Goal: Task Accomplishment & Management: Manage account settings

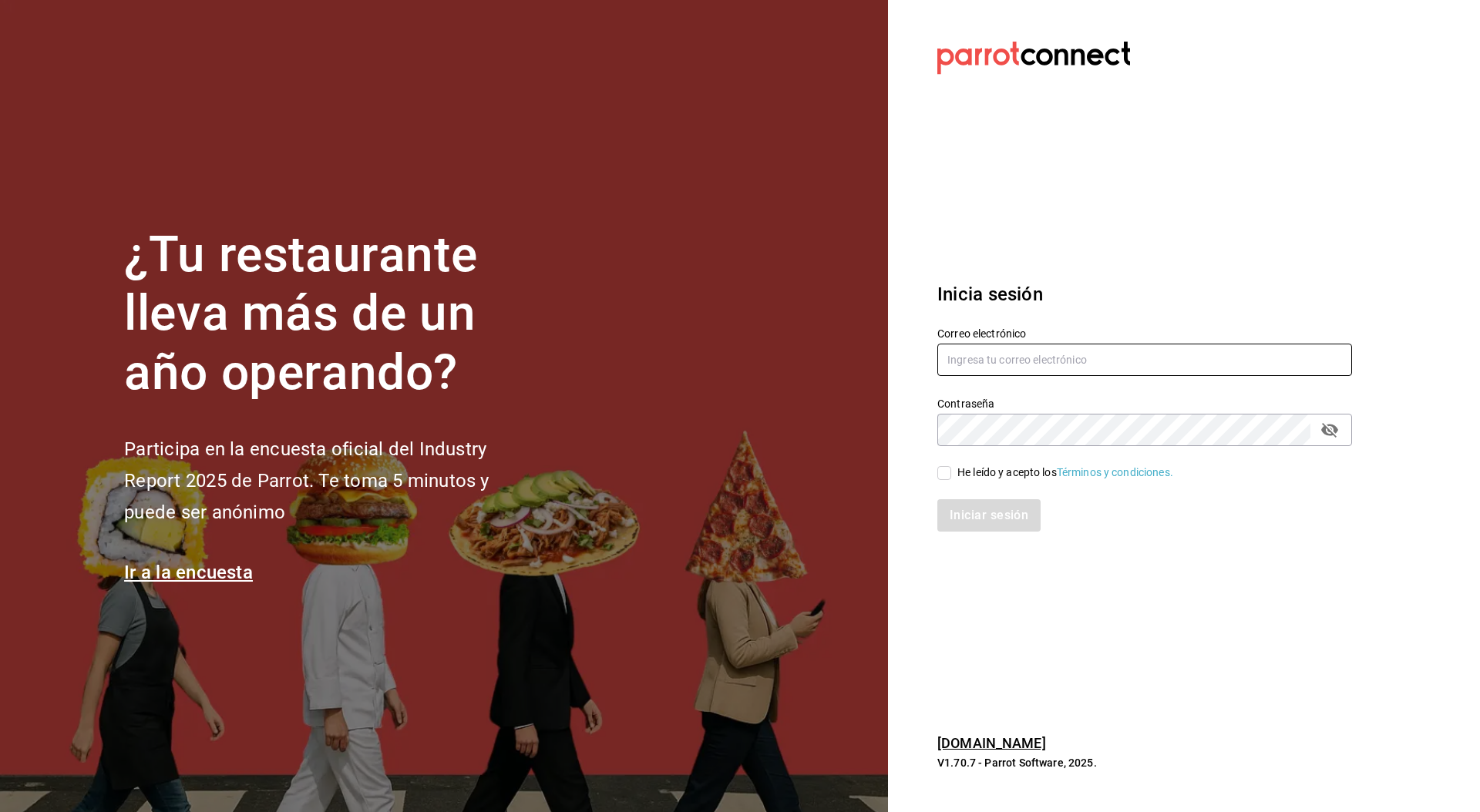
click at [1138, 366] on input "text" at bounding box center [1145, 359] width 415 height 32
paste input "[EMAIL_ADDRESS][PERSON_NAME][DOMAIN_NAME]"
type input "[EMAIL_ADDRESS][PERSON_NAME][DOMAIN_NAME]"
click at [954, 479] on span "He leído y acepto los Términos y condiciones." at bounding box center [1062, 472] width 222 height 16
click at [951, 479] on input "He leído y acepto los Términos y condiciones." at bounding box center [944, 473] width 14 height 14
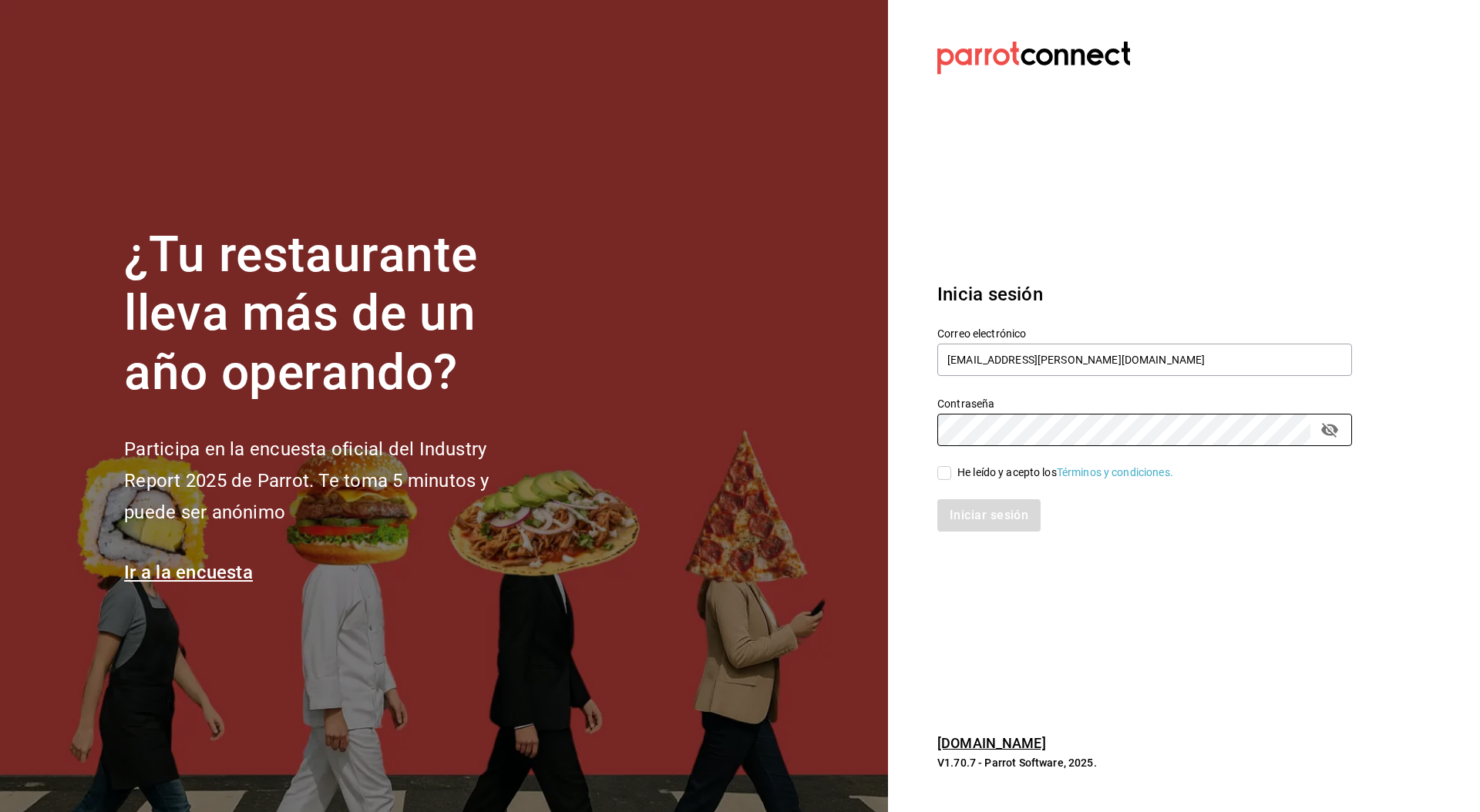
checkbox input "true"
click at [980, 518] on button "Iniciar sesión" at bounding box center [989, 515] width 105 height 32
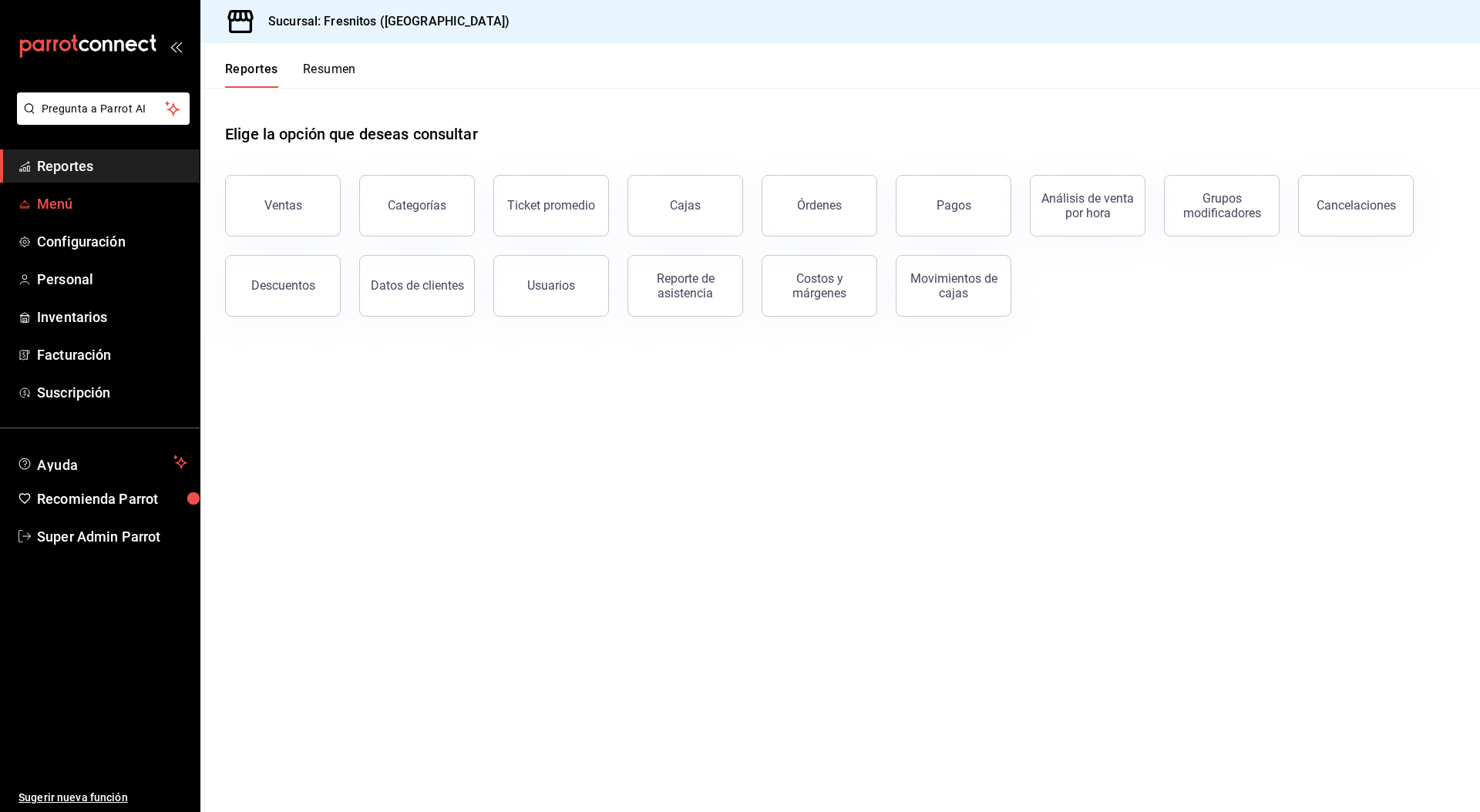
click at [91, 214] on link "Menú" at bounding box center [100, 204] width 200 height 33
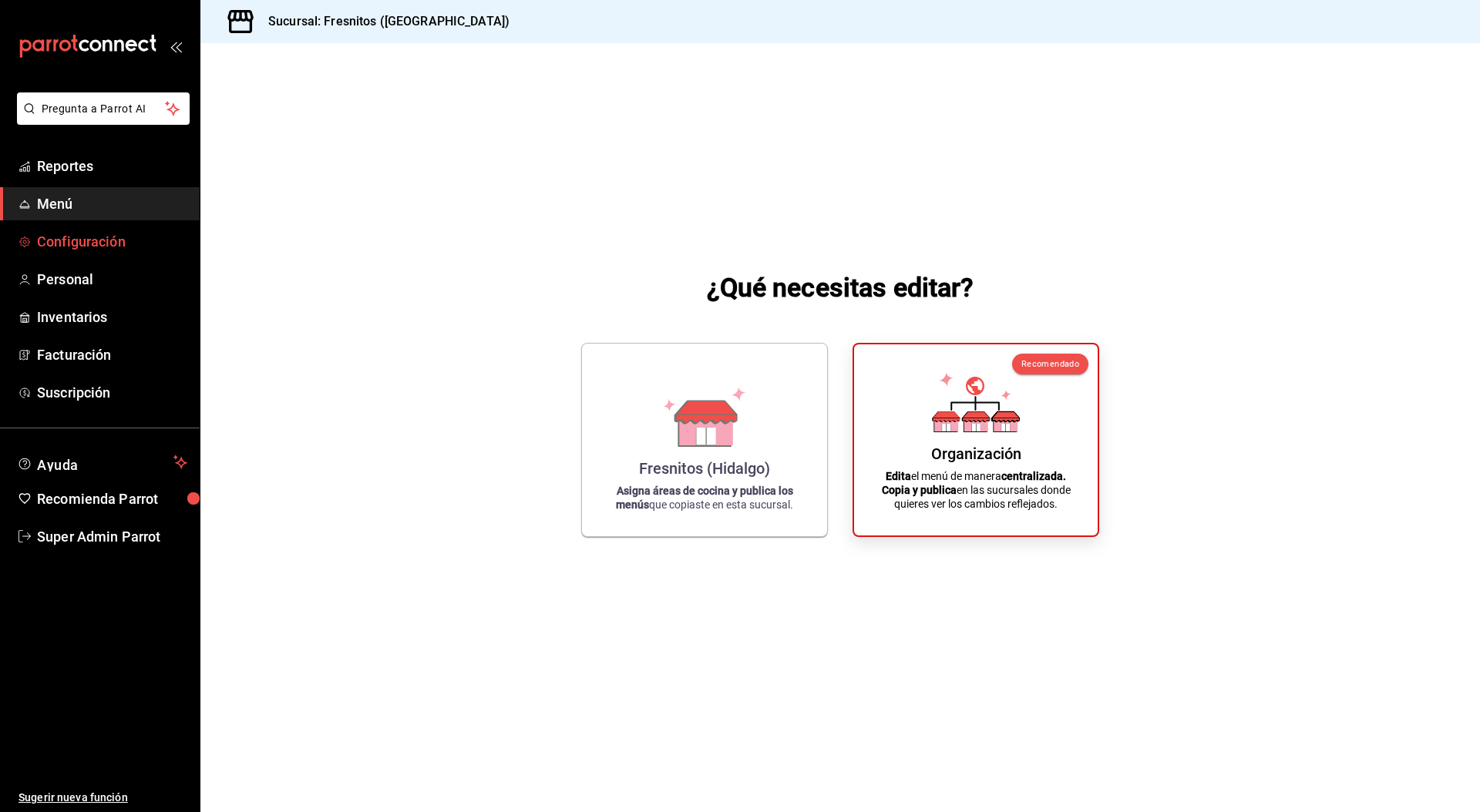
click at [88, 236] on span "Configuración" at bounding box center [112, 242] width 150 height 20
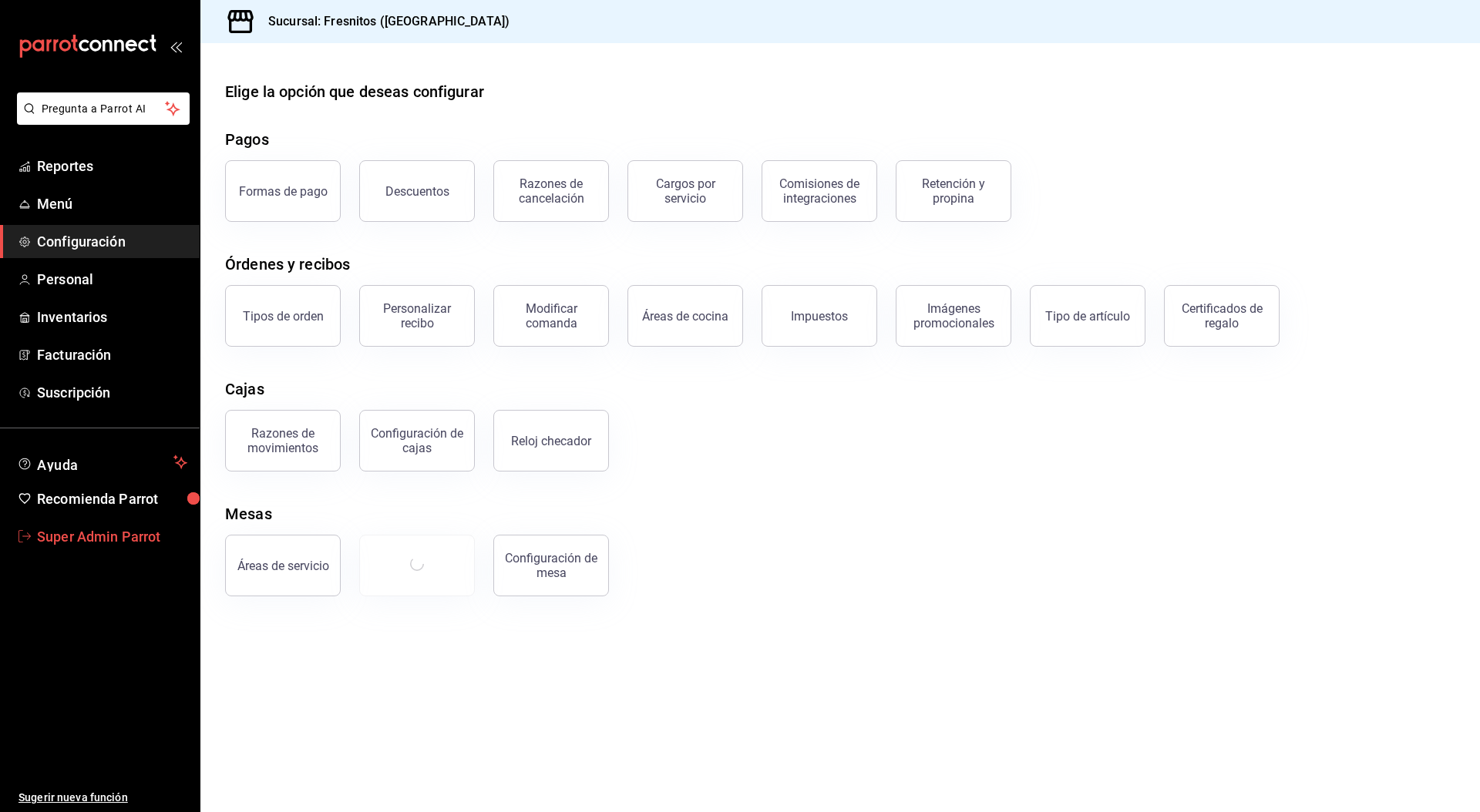
click at [144, 541] on span "Super Admin Parrot" at bounding box center [112, 537] width 150 height 20
